Goal: Information Seeking & Learning: Learn about a topic

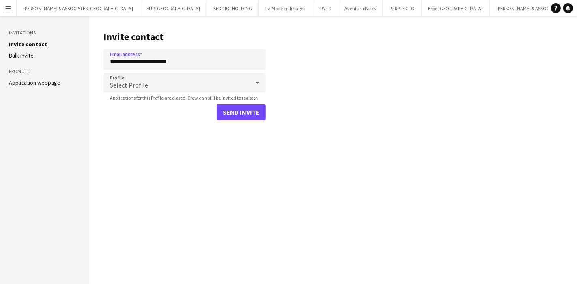
type input "**********"
click at [225, 85] on div "Select Profile" at bounding box center [176, 82] width 146 height 19
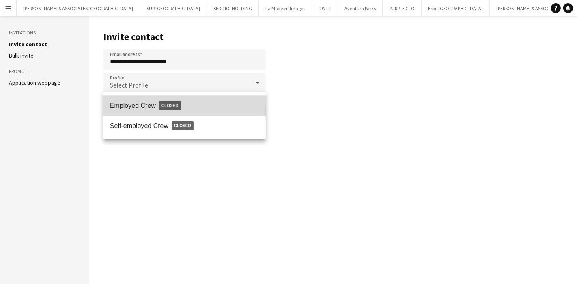
click at [178, 113] on span "Employed Crew Closed" at bounding box center [184, 105] width 149 height 19
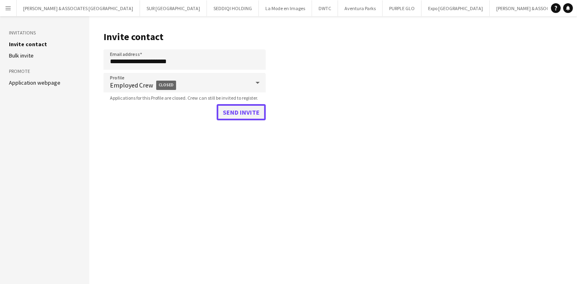
click at [242, 117] on button "Send invite" at bounding box center [241, 112] width 49 height 16
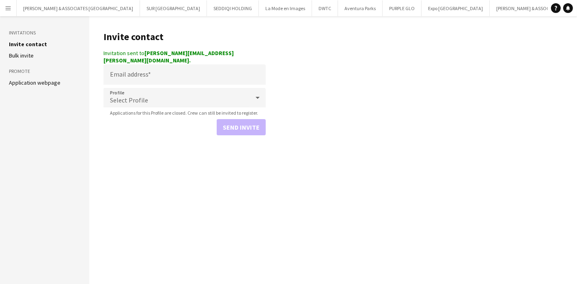
click at [412, 92] on main "Invite contact Invitation sent to Sara.m.idriss@gmail.com. Email address Profil…" at bounding box center [332, 150] width 487 height 268
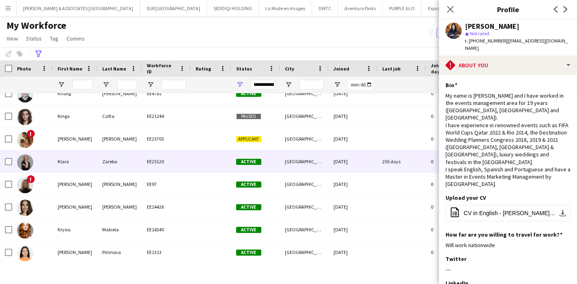
click at [144, 159] on div "EE25120" at bounding box center [166, 161] width 49 height 22
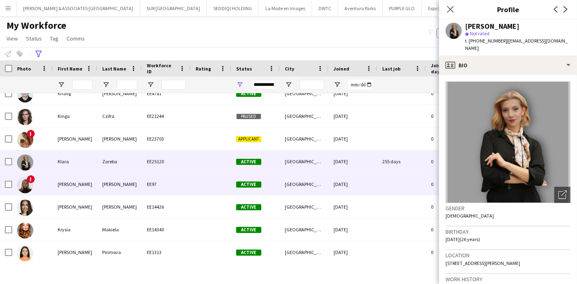
click at [154, 193] on div "EE97" at bounding box center [166, 184] width 49 height 22
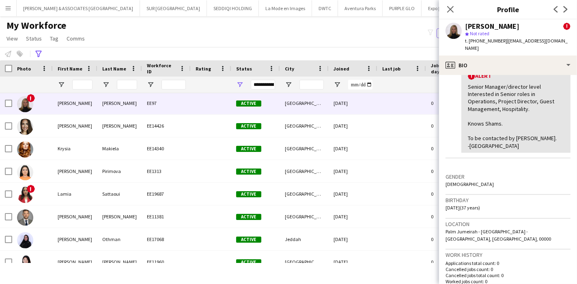
scroll to position [171, 0]
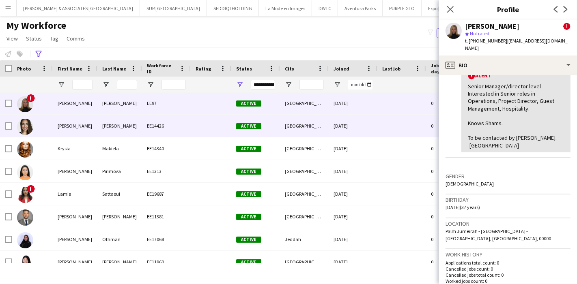
click at [169, 129] on div "EE14426" at bounding box center [166, 126] width 49 height 22
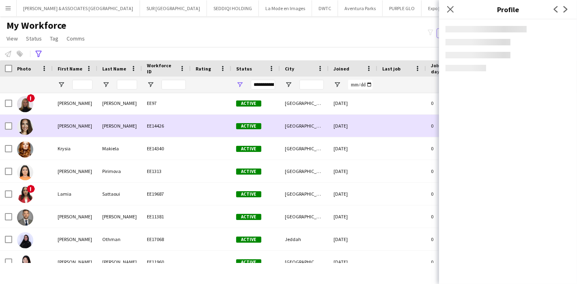
click at [169, 129] on div "EE14426" at bounding box center [166, 126] width 49 height 22
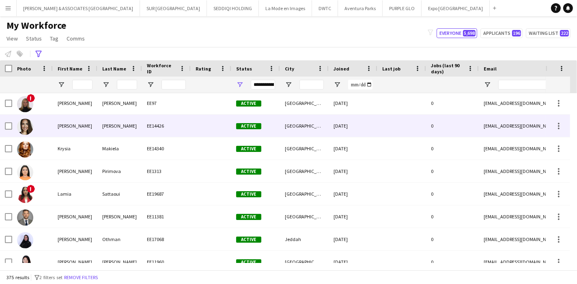
click at [169, 129] on div "EE14426" at bounding box center [166, 126] width 49 height 22
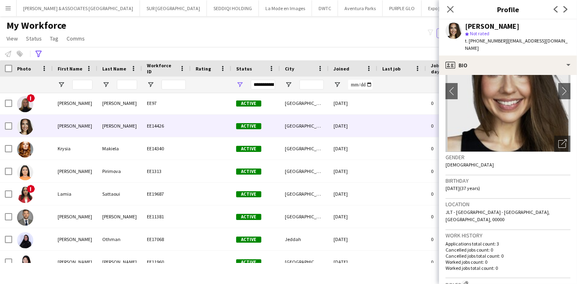
scroll to position [49, 0]
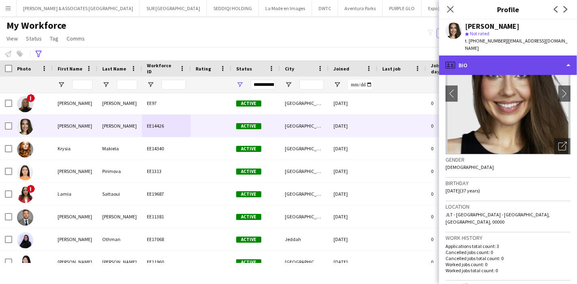
click at [539, 56] on div "profile Bio" at bounding box center [508, 65] width 138 height 19
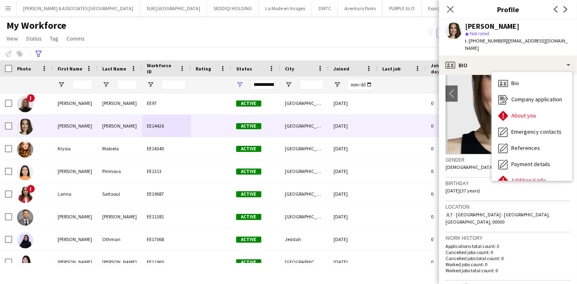
click at [467, 188] on span "[DATE] (37 years)" at bounding box center [462, 191] width 34 height 6
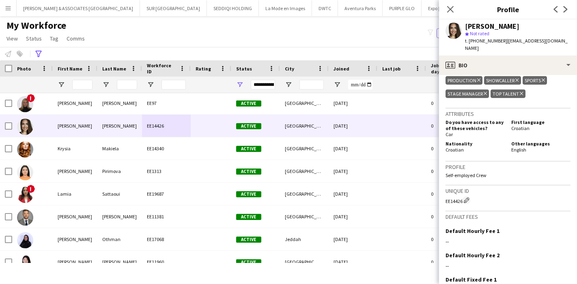
scroll to position [479, 0]
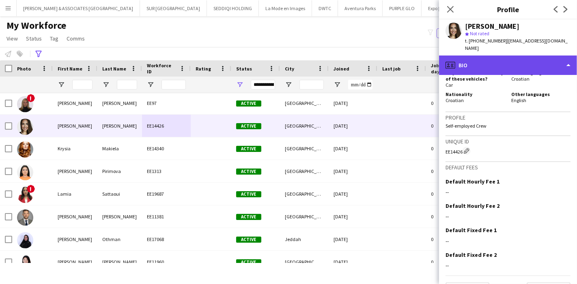
click at [535, 57] on div "profile Bio" at bounding box center [508, 65] width 138 height 19
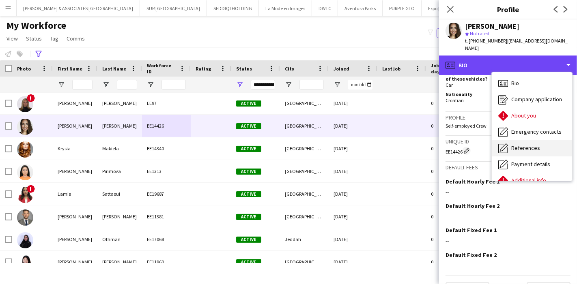
scroll to position [60, 0]
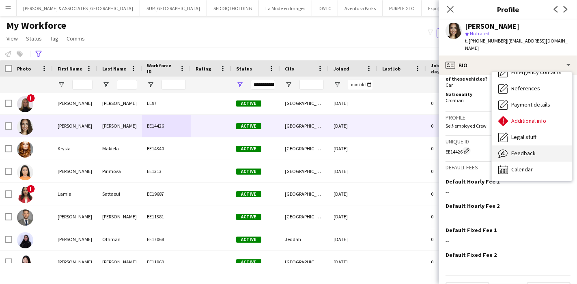
click at [548, 146] on div "Feedback Feedback" at bounding box center [531, 154] width 80 height 16
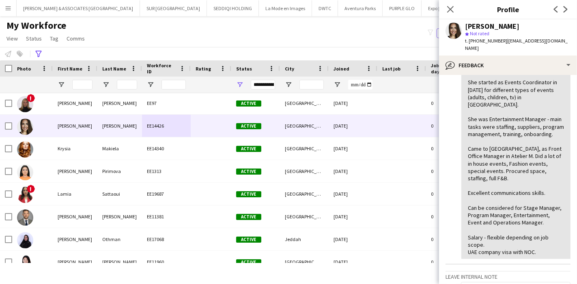
scroll to position [365, 0]
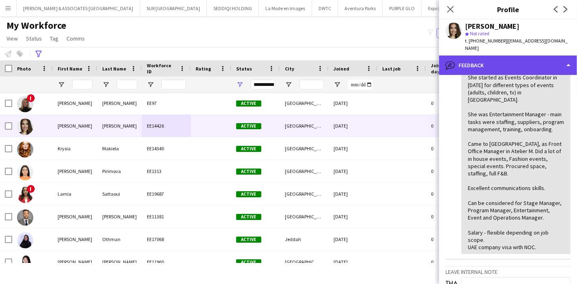
click at [562, 56] on div "bubble-pencil Feedback" at bounding box center [508, 65] width 138 height 19
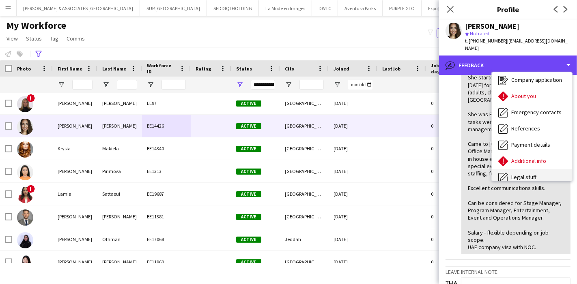
scroll to position [0, 0]
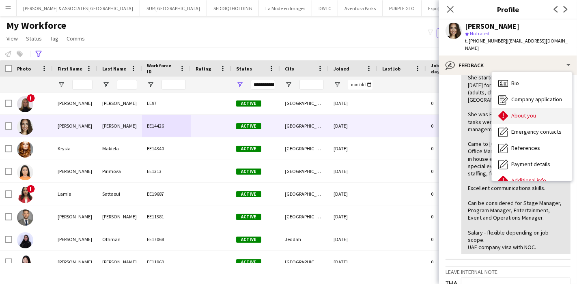
click at [529, 112] on span "About you" at bounding box center [523, 115] width 25 height 7
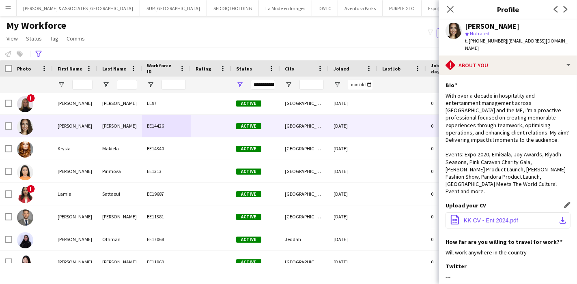
click at [559, 217] on app-icon "download-bottom" at bounding box center [562, 220] width 6 height 6
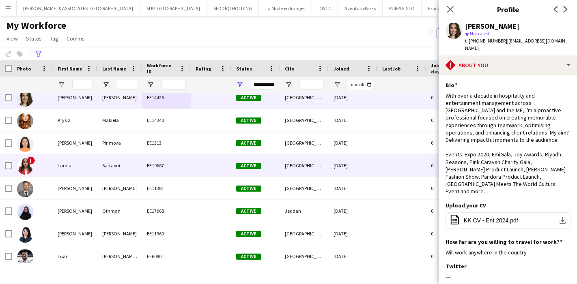
scroll to position [4458, 0]
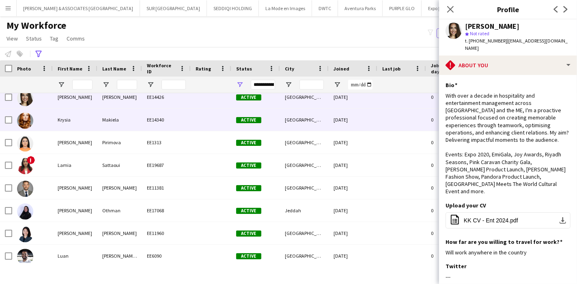
click at [188, 118] on div "EE14340" at bounding box center [166, 120] width 49 height 22
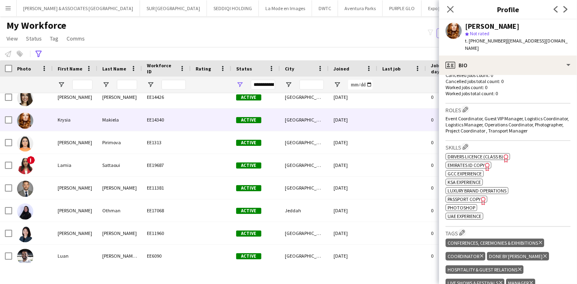
scroll to position [184, 0]
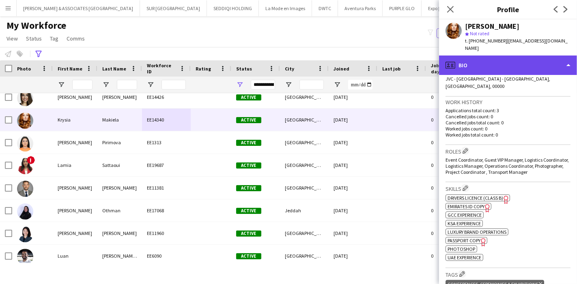
click at [513, 56] on div "profile Bio" at bounding box center [508, 65] width 138 height 19
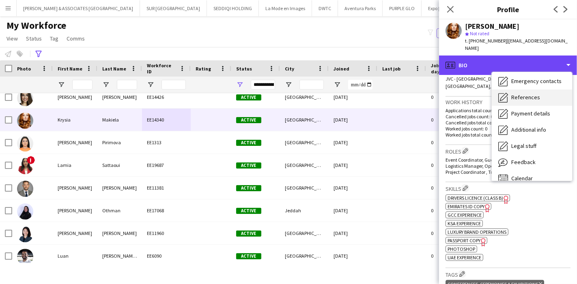
scroll to position [60, 0]
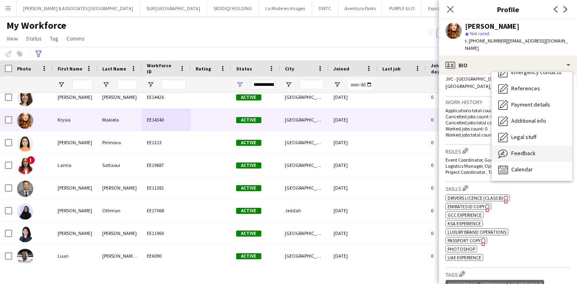
click at [544, 152] on div "Feedback Feedback" at bounding box center [531, 154] width 80 height 16
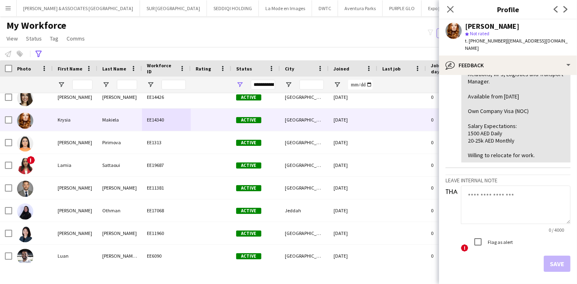
scroll to position [144, 0]
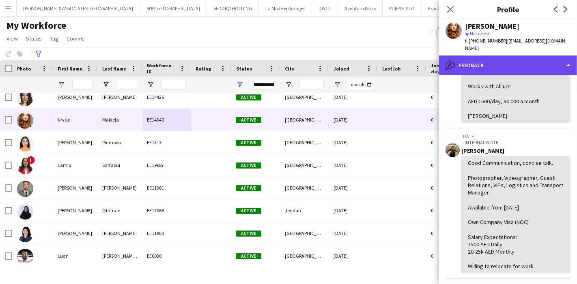
click at [534, 60] on div "bubble-pencil Feedback" at bounding box center [508, 65] width 138 height 19
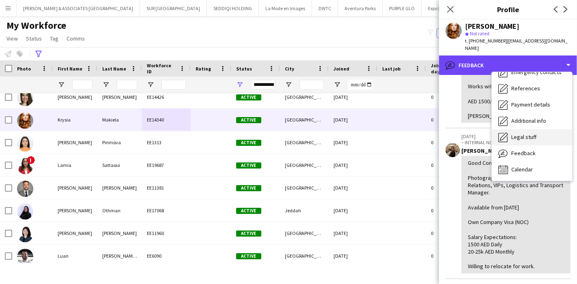
scroll to position [0, 0]
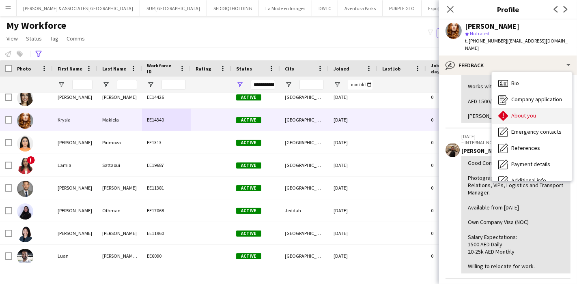
click at [535, 110] on div "About you About you" at bounding box center [531, 116] width 80 height 16
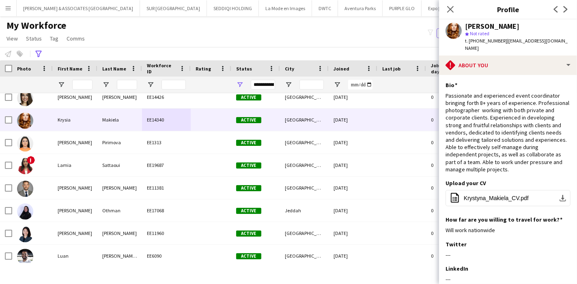
scroll to position [45, 0]
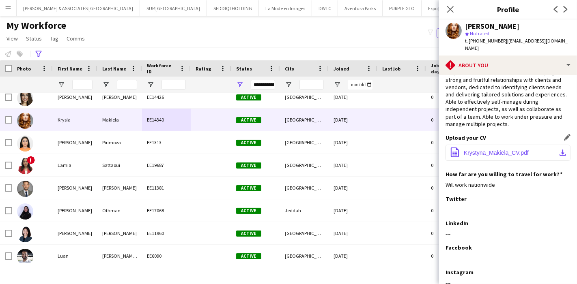
click at [556, 148] on button "office-file-sheet Krystyna_Makiela_CV.pdf download-bottom" at bounding box center [507, 153] width 125 height 16
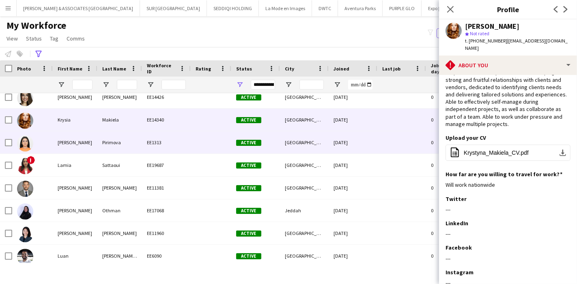
click at [141, 139] on div "Pirimova" at bounding box center [119, 142] width 45 height 22
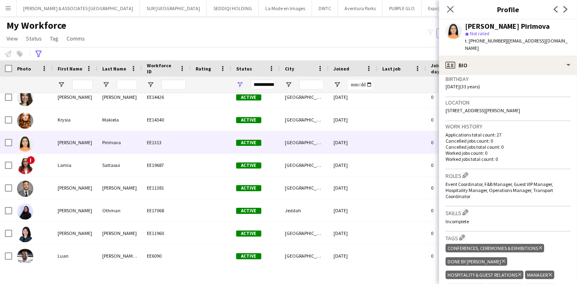
scroll to position [0, 0]
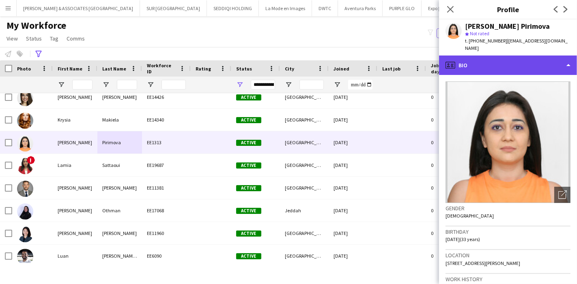
click at [503, 58] on div "profile Bio" at bounding box center [508, 65] width 138 height 19
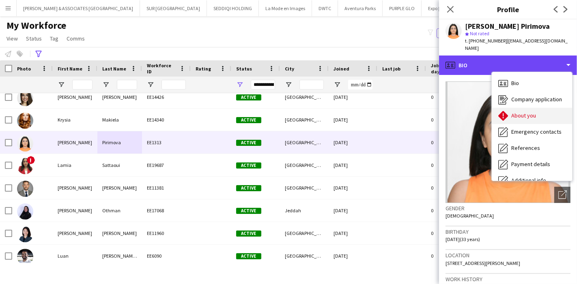
scroll to position [60, 0]
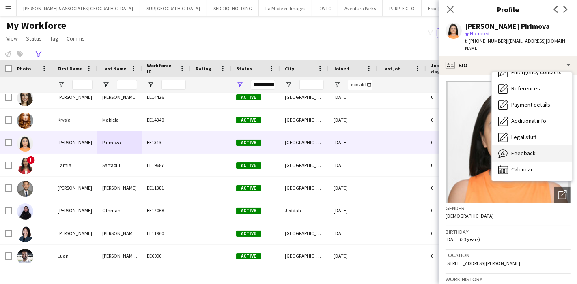
click at [527, 146] on div "Feedback Feedback" at bounding box center [531, 154] width 80 height 16
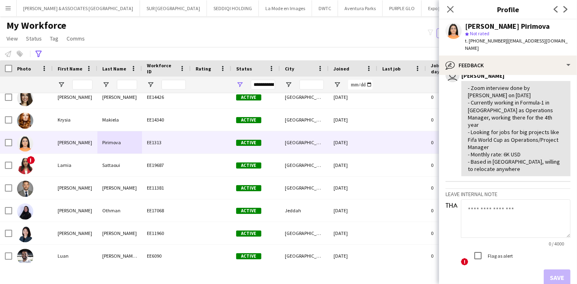
scroll to position [249, 0]
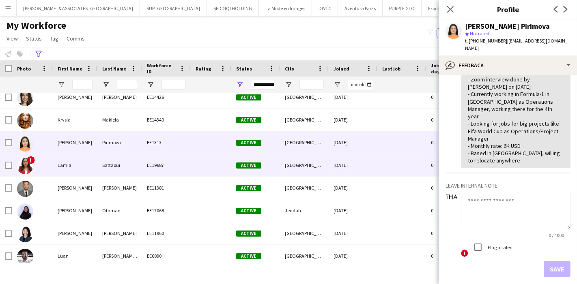
click at [115, 163] on div "Sattaoui" at bounding box center [119, 165] width 45 height 22
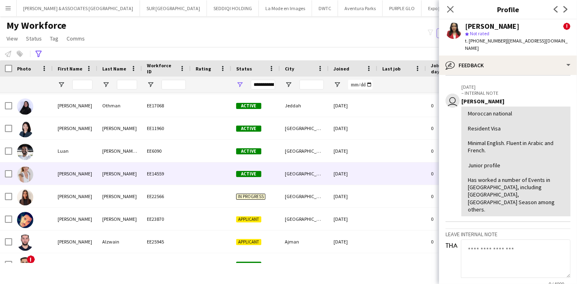
scroll to position [4564, 0]
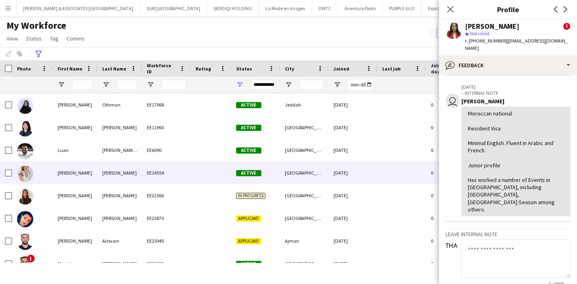
click at [135, 177] on div "[PERSON_NAME]" at bounding box center [119, 173] width 45 height 22
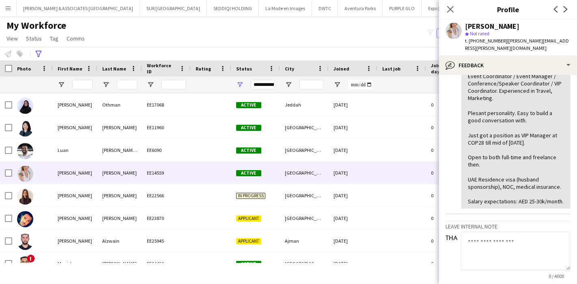
scroll to position [195, 0]
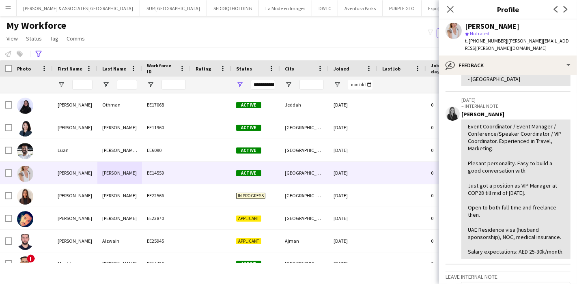
click at [514, 47] on div "[PERSON_NAME] star Not rated t. [PHONE_NUMBER] | [PERSON_NAME][EMAIL_ADDRESS][P…" at bounding box center [508, 37] width 138 height 36
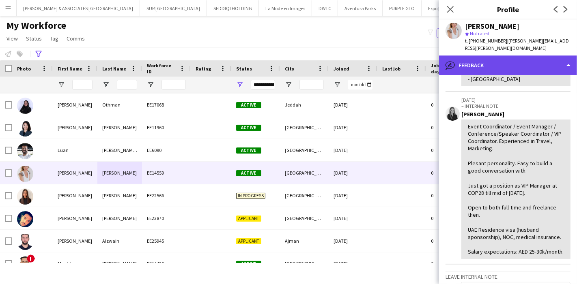
click at [515, 56] on div "bubble-pencil Feedback" at bounding box center [508, 65] width 138 height 19
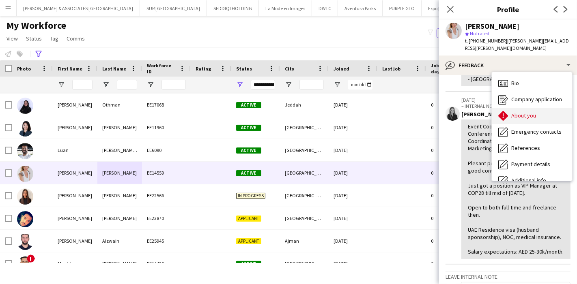
click at [523, 112] on span "About you" at bounding box center [523, 115] width 25 height 7
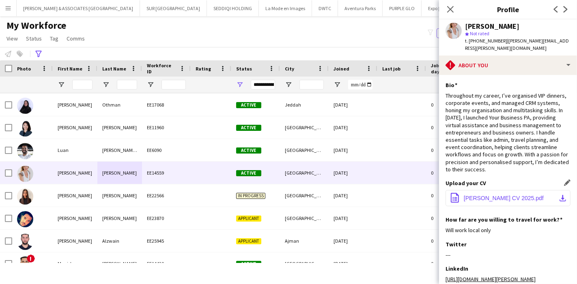
click at [559, 201] on app-icon "download-bottom" at bounding box center [562, 198] width 6 height 6
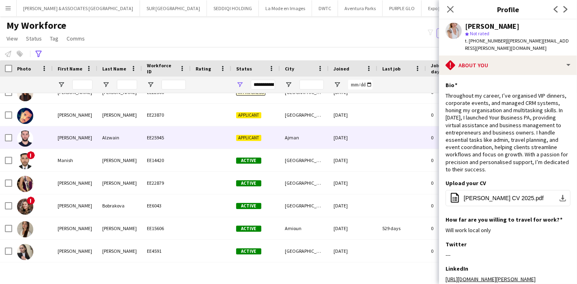
scroll to position [4667, 0]
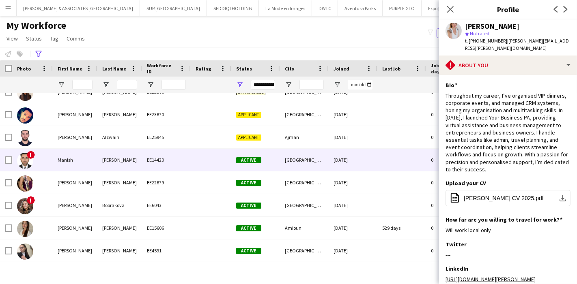
click at [154, 160] on div "EE14420" at bounding box center [166, 160] width 49 height 22
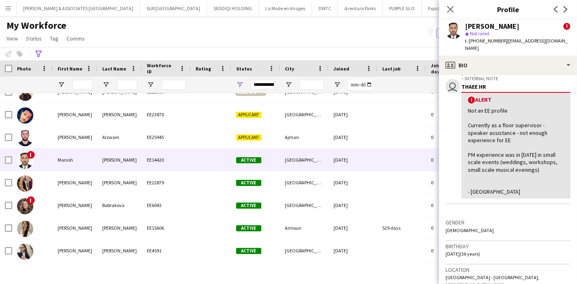
scroll to position [0, 0]
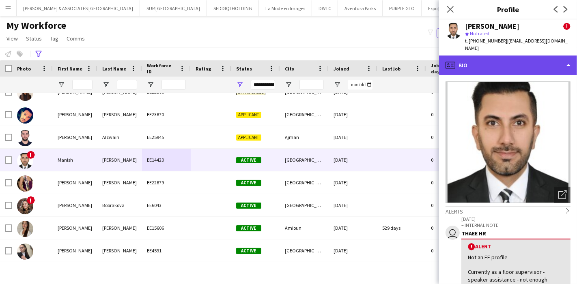
click at [506, 56] on div "profile Bio" at bounding box center [508, 65] width 138 height 19
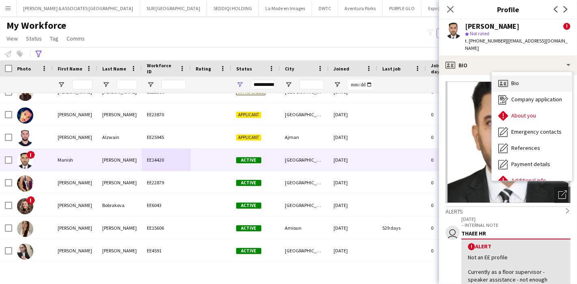
click at [507, 75] on div "Bio Bio" at bounding box center [531, 83] width 80 height 16
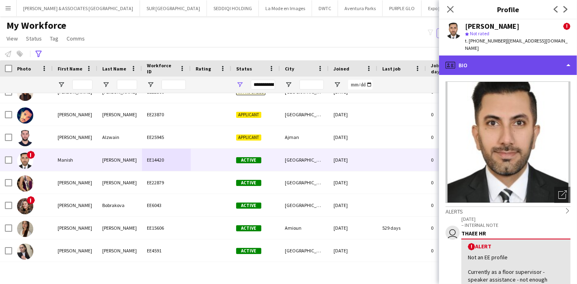
click at [527, 62] on div "profile Bio" at bounding box center [508, 65] width 138 height 19
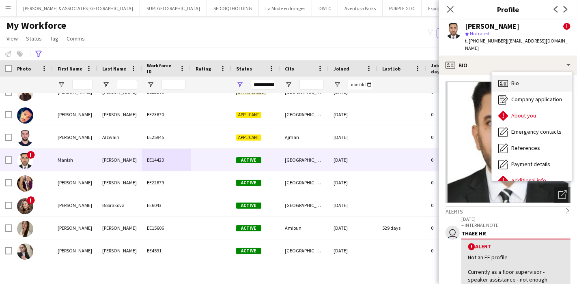
click at [528, 75] on div "Bio Bio" at bounding box center [531, 83] width 80 height 16
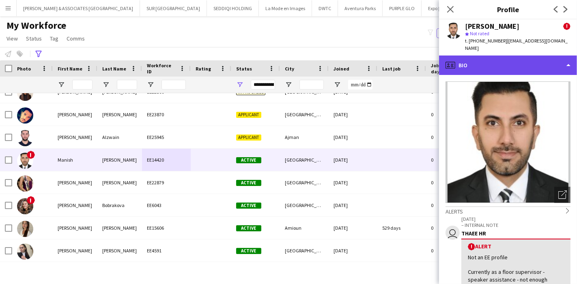
drag, startPoint x: 552, startPoint y: 64, endPoint x: 565, endPoint y: 64, distance: 12.6
click at [565, 64] on div "profile Bio" at bounding box center [508, 65] width 138 height 19
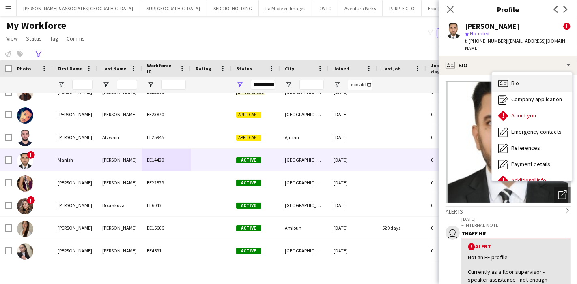
click at [524, 80] on div "Bio Bio" at bounding box center [531, 83] width 80 height 16
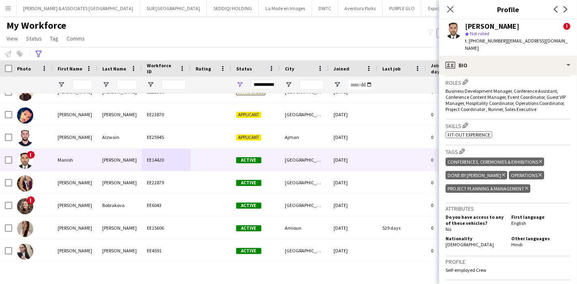
scroll to position [415, 0]
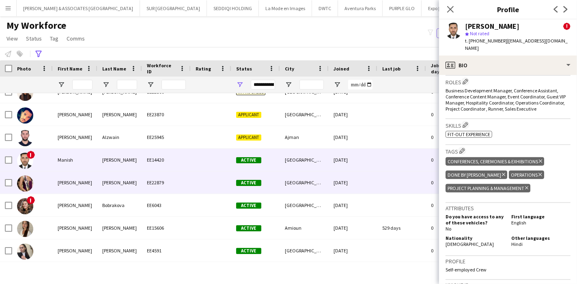
click at [81, 181] on div "[PERSON_NAME]" at bounding box center [75, 183] width 45 height 22
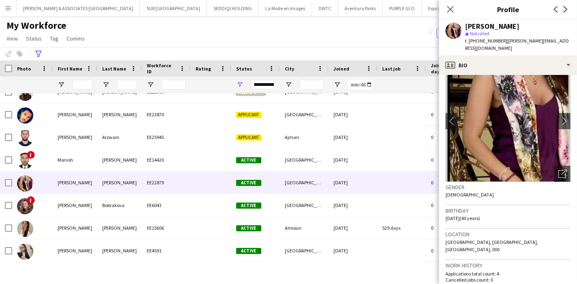
scroll to position [20, 0]
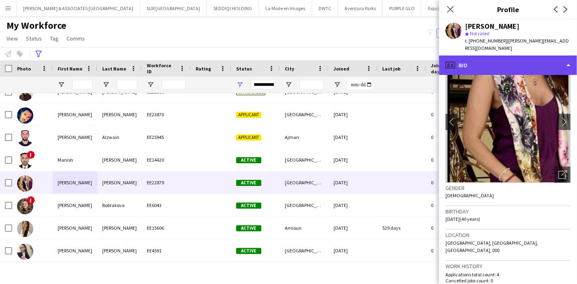
click at [542, 56] on div "profile Bio" at bounding box center [508, 65] width 138 height 19
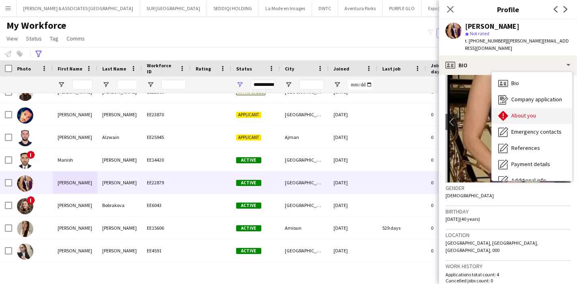
click at [536, 109] on div "About you About you" at bounding box center [531, 116] width 80 height 16
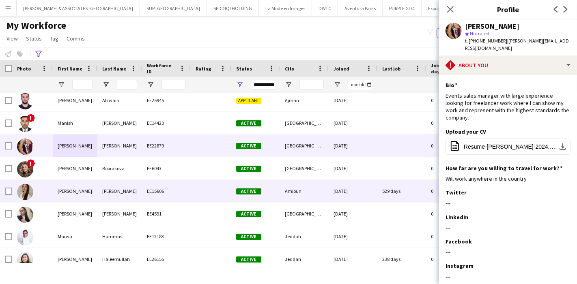
scroll to position [4704, 0]
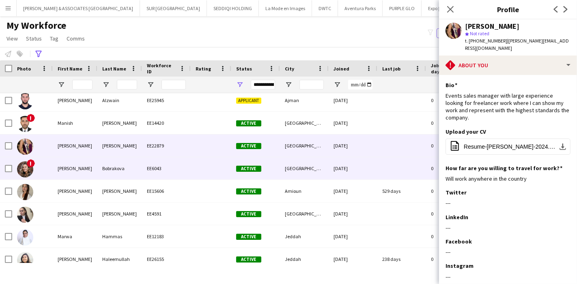
click at [160, 163] on div "EE6043" at bounding box center [166, 168] width 49 height 22
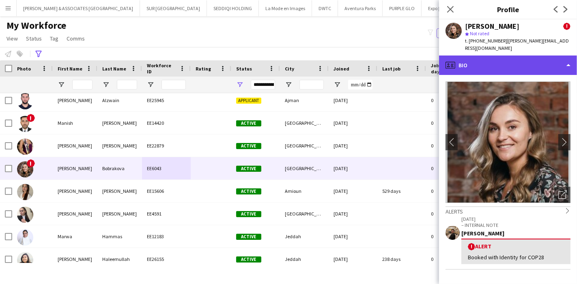
click at [504, 70] on div "profile Bio" at bounding box center [508, 65] width 138 height 19
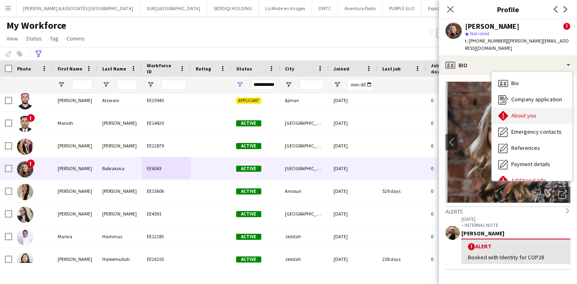
click at [525, 120] on div "About you About you" at bounding box center [531, 116] width 80 height 16
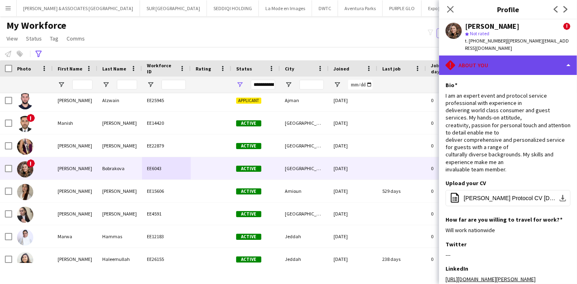
click at [497, 59] on div "rhombus-alert About you" at bounding box center [508, 65] width 138 height 19
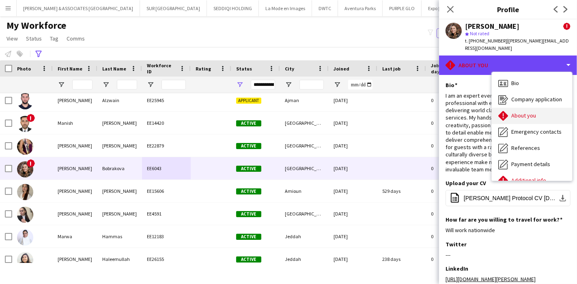
scroll to position [60, 0]
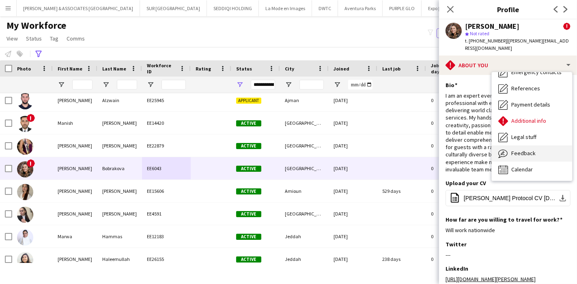
click at [527, 148] on div "Feedback Feedback" at bounding box center [531, 154] width 80 height 16
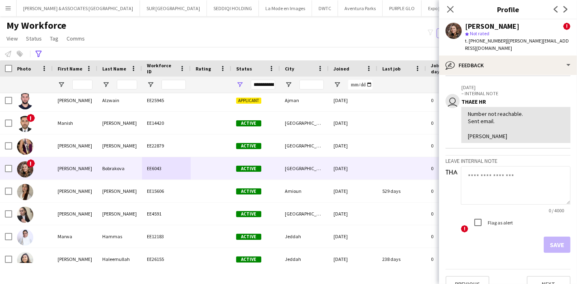
scroll to position [90, 0]
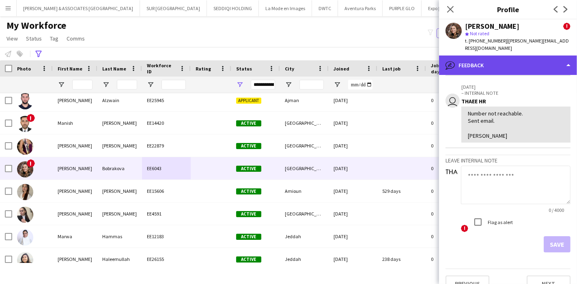
click at [530, 68] on div "bubble-pencil Feedback" at bounding box center [508, 65] width 138 height 19
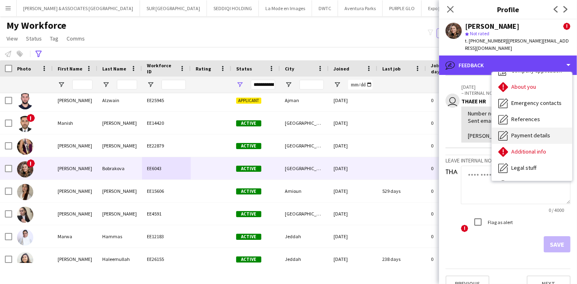
scroll to position [28, 0]
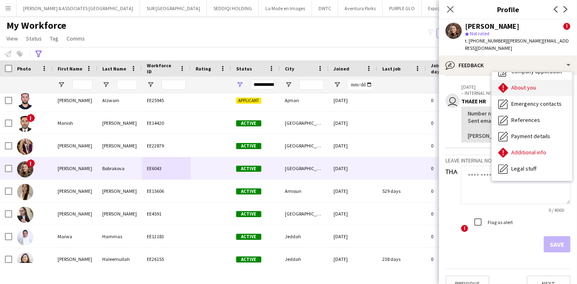
click at [514, 88] on span "About you" at bounding box center [523, 87] width 25 height 7
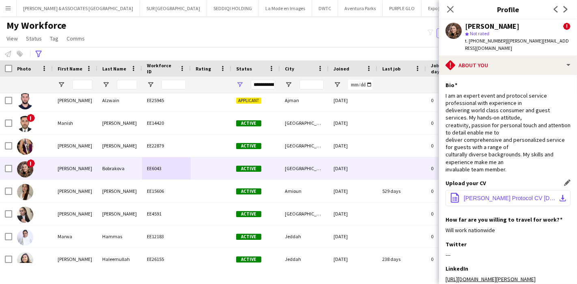
click at [553, 192] on button "office-file-sheet [PERSON_NAME] Protocol CV [DATE].pdf download-bottom" at bounding box center [507, 198] width 125 height 16
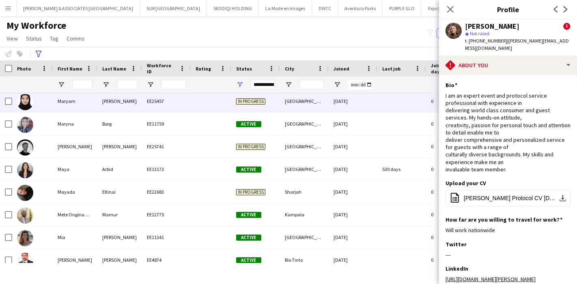
scroll to position [4752, 0]
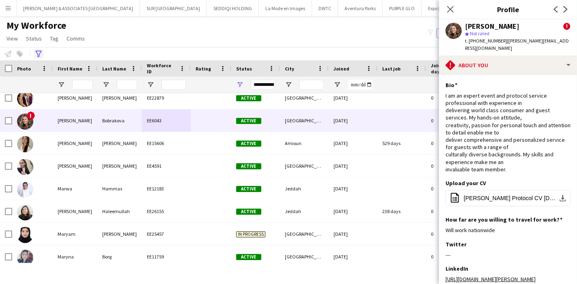
click at [40, 52] on icon at bounding box center [38, 54] width 6 height 6
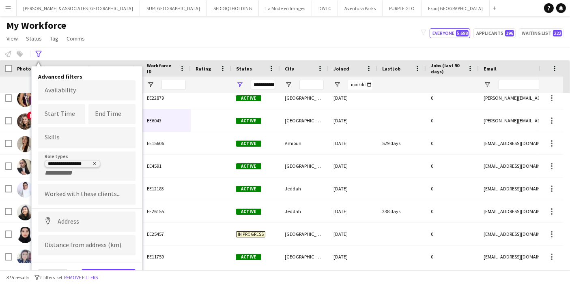
click at [92, 160] on tag "**********" at bounding box center [73, 163] width 56 height 7
click at [94, 163] on icon "Remove tag" at bounding box center [94, 163] width 3 height 3
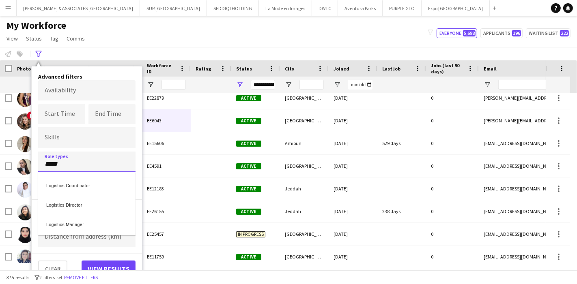
type input "*****"
click at [88, 186] on div "Logistics Coordinator" at bounding box center [86, 184] width 97 height 19
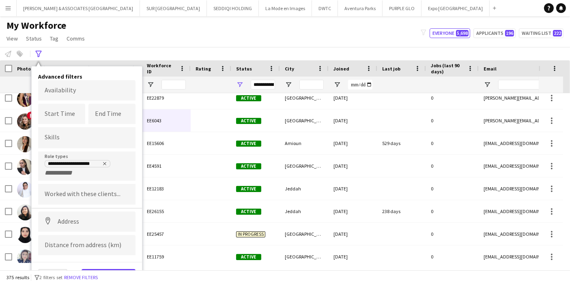
click at [111, 269] on button "View results" at bounding box center [109, 277] width 54 height 16
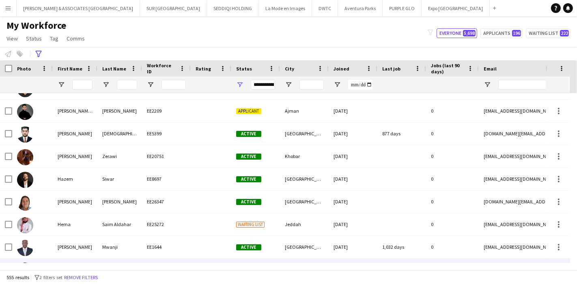
scroll to position [5049, 0]
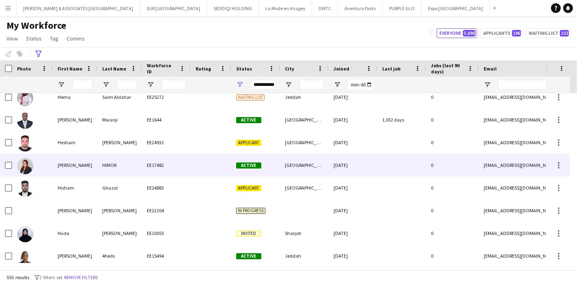
click at [120, 165] on div "HIMOR" at bounding box center [119, 165] width 45 height 22
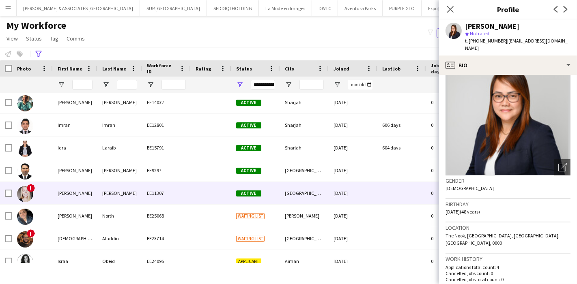
click at [94, 188] on div "[PERSON_NAME]" at bounding box center [75, 193] width 45 height 22
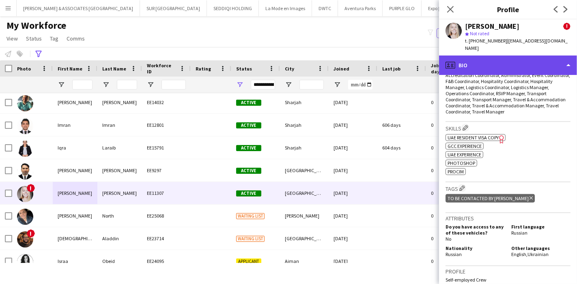
click at [550, 60] on div "profile Bio" at bounding box center [508, 65] width 138 height 19
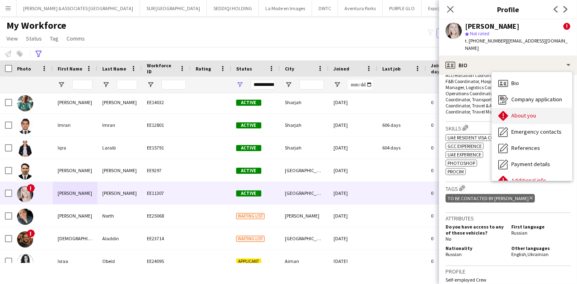
click at [528, 112] on span "About you" at bounding box center [523, 115] width 25 height 7
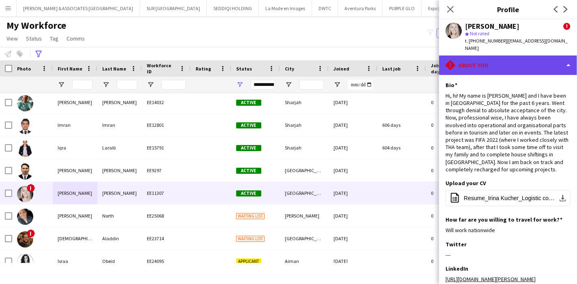
click at [544, 64] on div "rhombus-alert About you" at bounding box center [508, 65] width 138 height 19
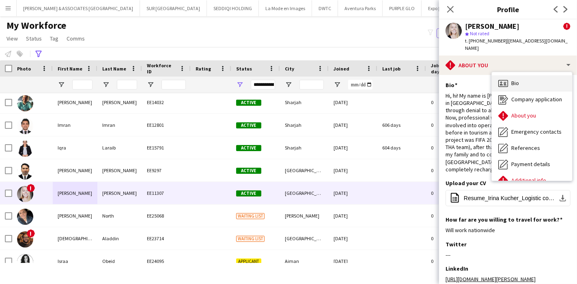
click at [536, 75] on div "Bio Bio" at bounding box center [531, 83] width 80 height 16
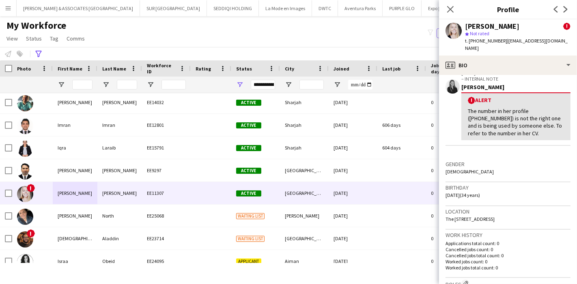
scroll to position [147, 0]
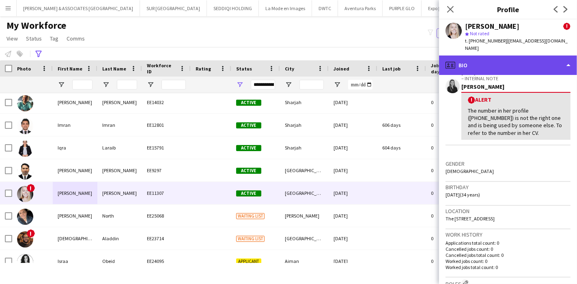
click at [516, 56] on div "profile Bio" at bounding box center [508, 65] width 138 height 19
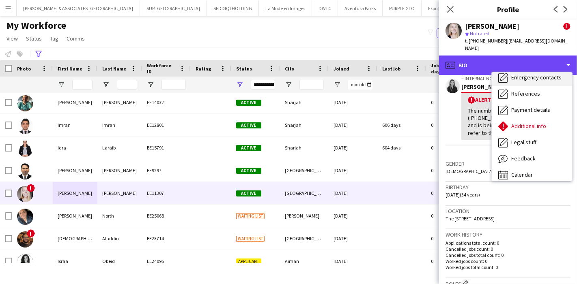
scroll to position [60, 0]
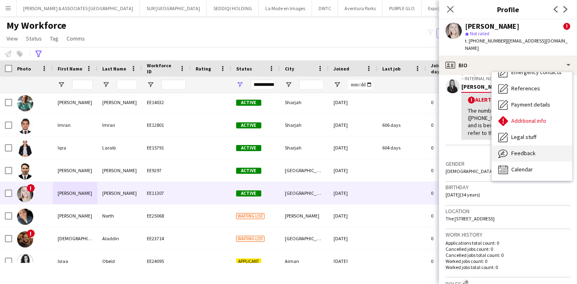
click at [531, 150] on span "Feedback" at bounding box center [523, 153] width 24 height 7
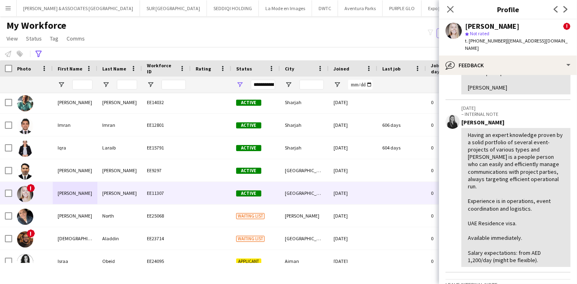
scroll to position [154, 0]
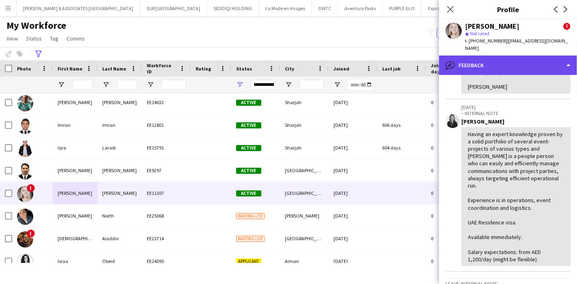
click at [494, 57] on div "bubble-pencil Feedback" at bounding box center [508, 65] width 138 height 19
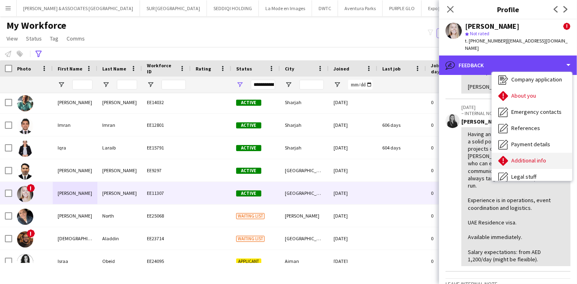
scroll to position [0, 0]
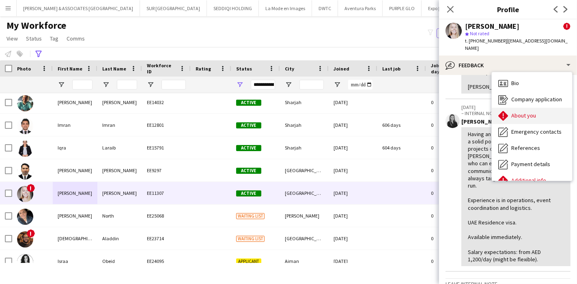
click at [510, 113] on div "About you About you" at bounding box center [531, 116] width 80 height 16
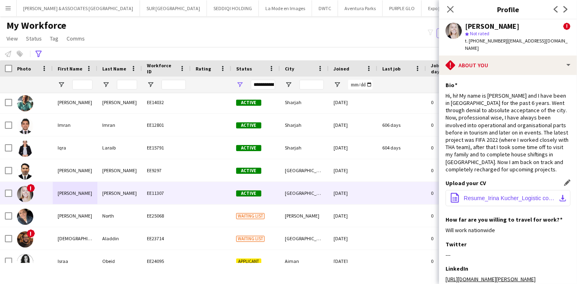
click at [554, 190] on button "office-file-sheet [PERSON_NAME] coordinator.pdf download-bottom" at bounding box center [507, 198] width 125 height 16
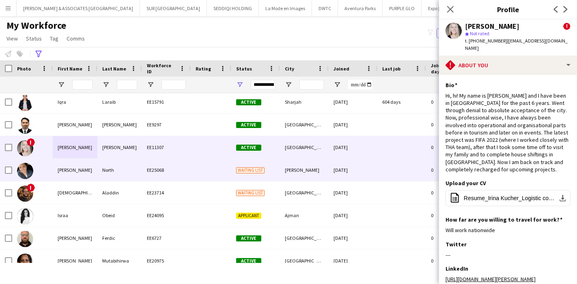
scroll to position [5411, 0]
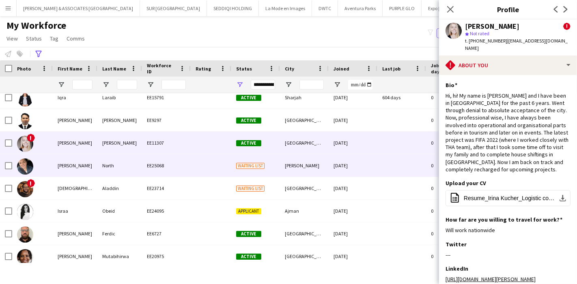
click at [285, 163] on div "[PERSON_NAME]" at bounding box center [304, 165] width 49 height 22
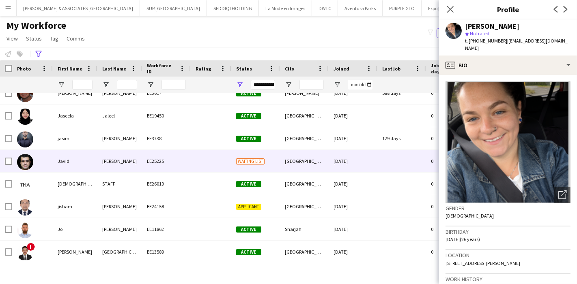
scroll to position [5667, 0]
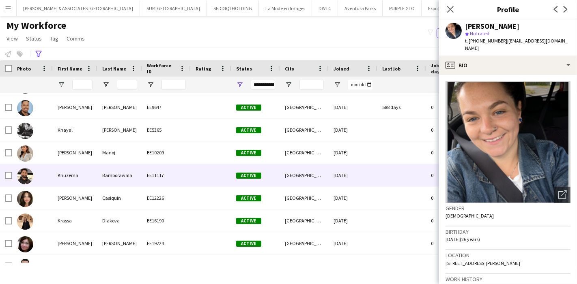
click at [124, 175] on div "Bamborawala" at bounding box center [119, 175] width 45 height 22
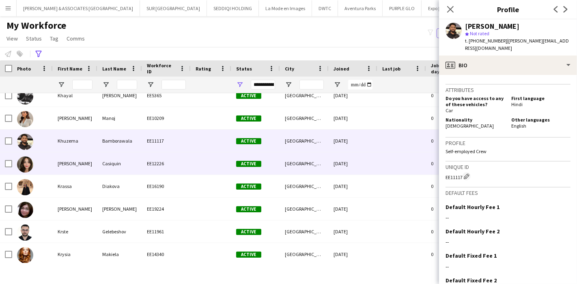
click at [127, 163] on div "Casiquin" at bounding box center [119, 163] width 45 height 22
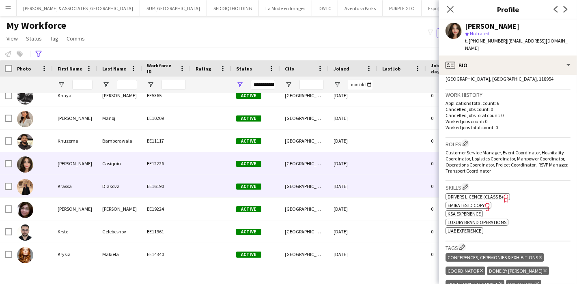
click at [69, 183] on div "Krassa" at bounding box center [75, 186] width 45 height 22
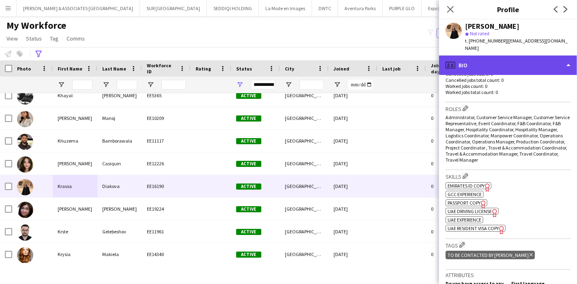
click at [568, 64] on div "profile Bio" at bounding box center [508, 65] width 138 height 19
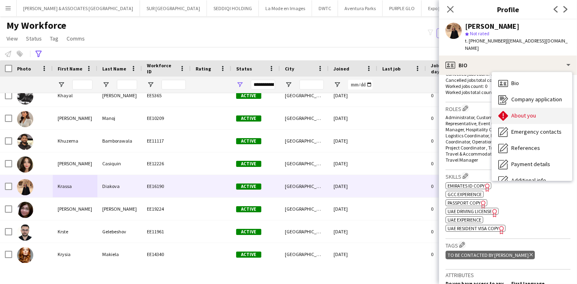
click at [534, 116] on div "About you About you" at bounding box center [531, 116] width 80 height 16
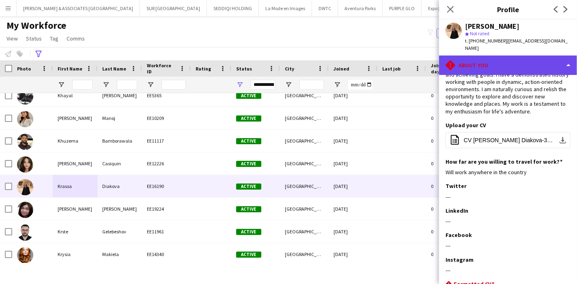
click at [566, 57] on div "rhombus-alert About you" at bounding box center [508, 65] width 138 height 19
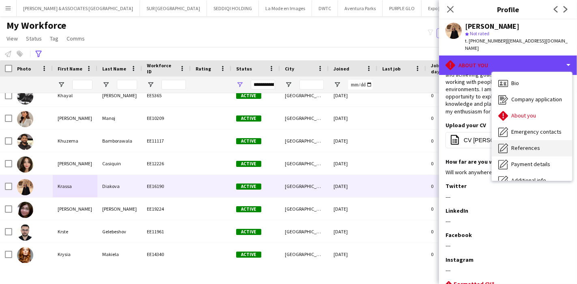
scroll to position [60, 0]
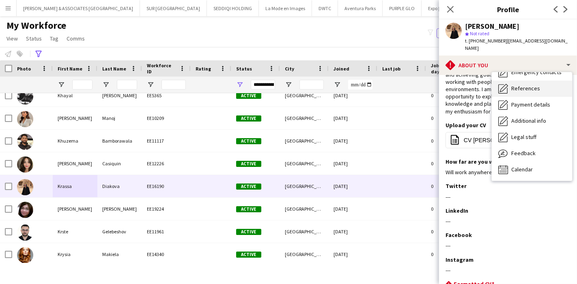
click at [548, 148] on div "Feedback Feedback" at bounding box center [531, 154] width 80 height 16
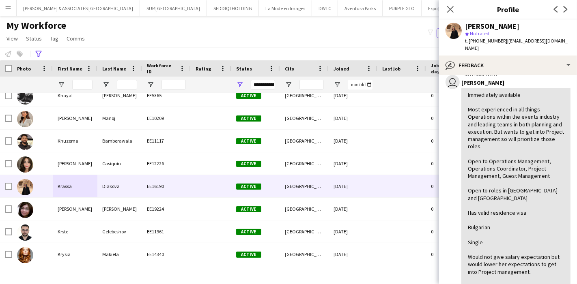
scroll to position [0, 0]
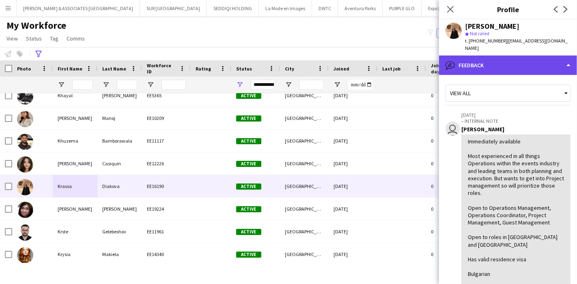
click at [540, 56] on div "bubble-pencil Feedback" at bounding box center [508, 65] width 138 height 19
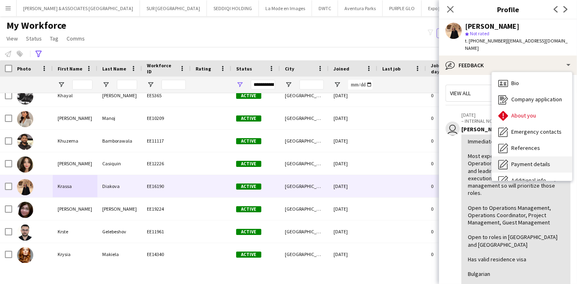
click at [530, 108] on div "About you About you" at bounding box center [531, 116] width 80 height 16
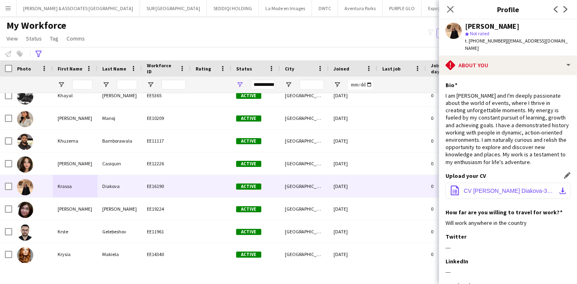
click at [551, 183] on button "office-file-sheet CV [PERSON_NAME] Diakova-32EESL.docx download-bottom" at bounding box center [507, 191] width 125 height 16
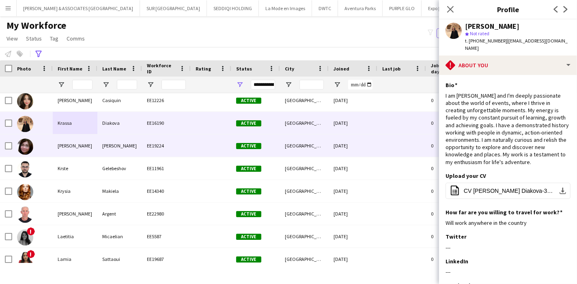
scroll to position [6639, 0]
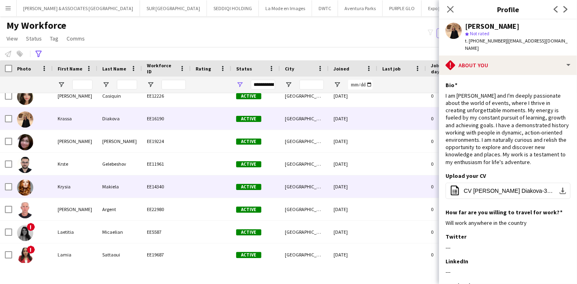
click at [165, 180] on div "EE14340" at bounding box center [166, 187] width 49 height 22
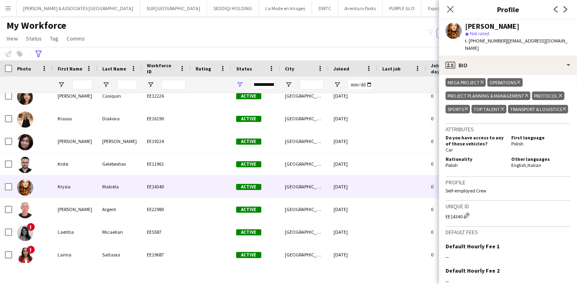
scroll to position [440, 0]
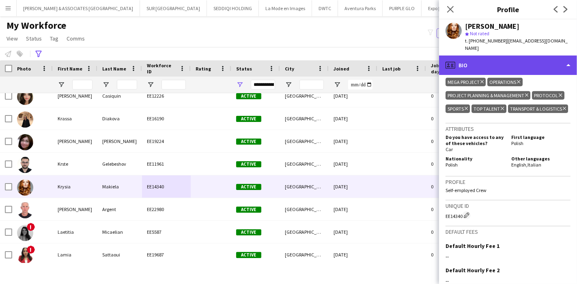
click at [544, 56] on div "profile Bio" at bounding box center [508, 65] width 138 height 19
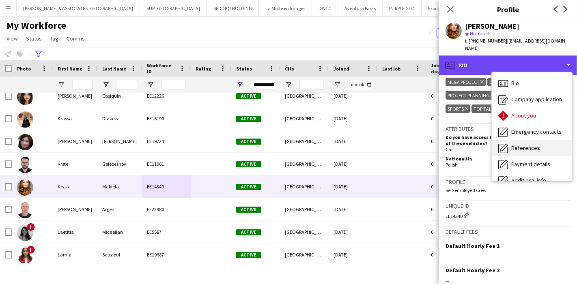
scroll to position [60, 0]
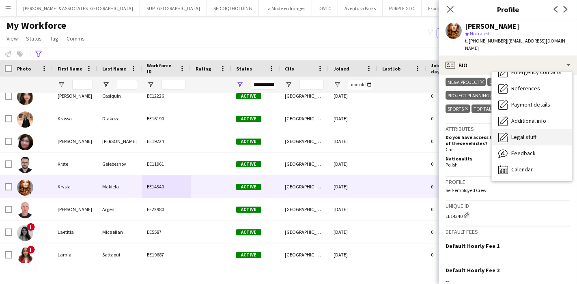
click at [542, 136] on div "Legal stuff Legal stuff" at bounding box center [531, 137] width 80 height 16
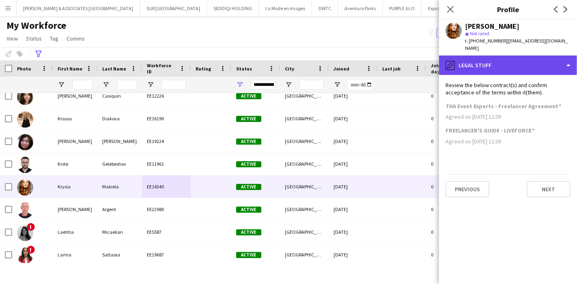
click at [544, 63] on div "pencil4 Legal stuff" at bounding box center [508, 65] width 138 height 19
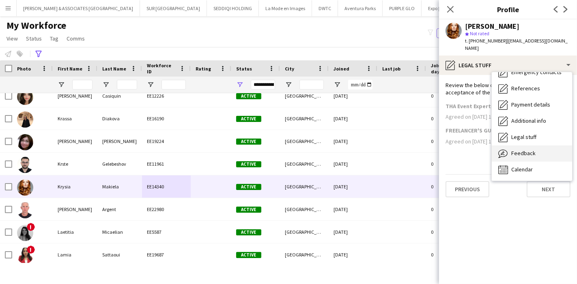
click at [530, 150] on span "Feedback" at bounding box center [523, 153] width 24 height 7
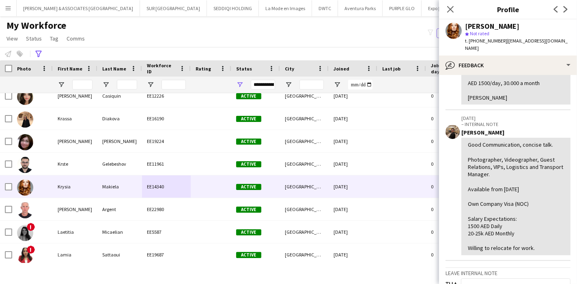
scroll to position [162, 0]
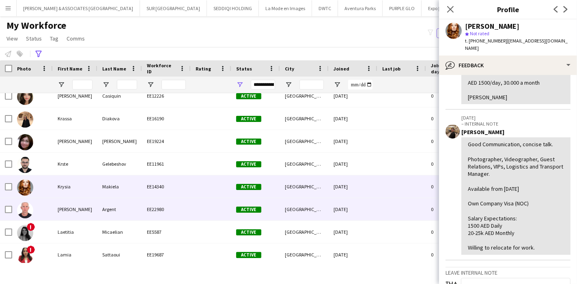
click at [102, 212] on div "Argent" at bounding box center [119, 209] width 45 height 22
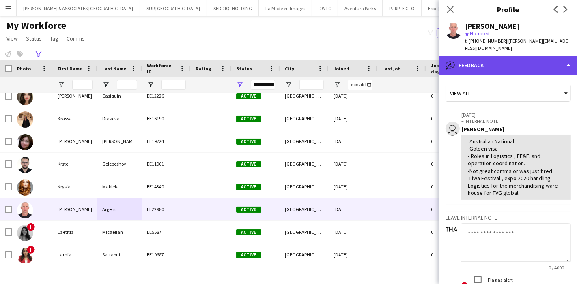
click at [551, 58] on div "bubble-pencil Feedback" at bounding box center [508, 65] width 138 height 19
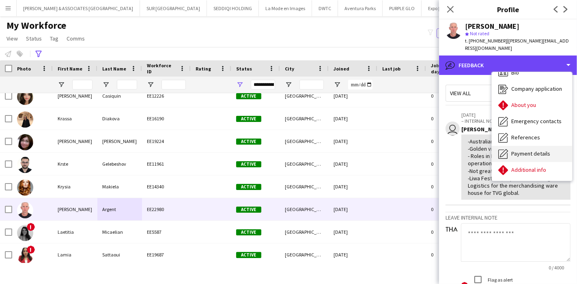
scroll to position [6, 0]
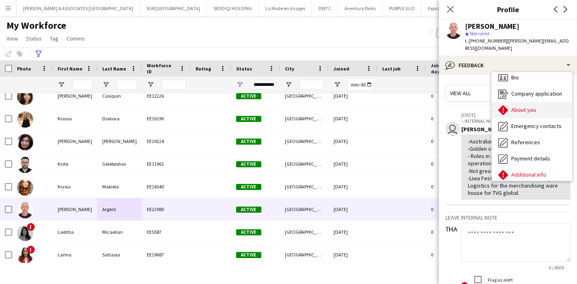
click at [525, 106] on span "About you" at bounding box center [523, 109] width 25 height 7
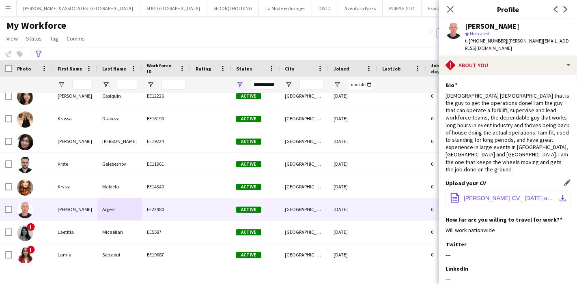
click at [555, 190] on button "office-file-sheet [PERSON_NAME] CV_ [DATE] available.pdf download-bottom" at bounding box center [507, 198] width 125 height 16
